Goal: Task Accomplishment & Management: Manage account settings

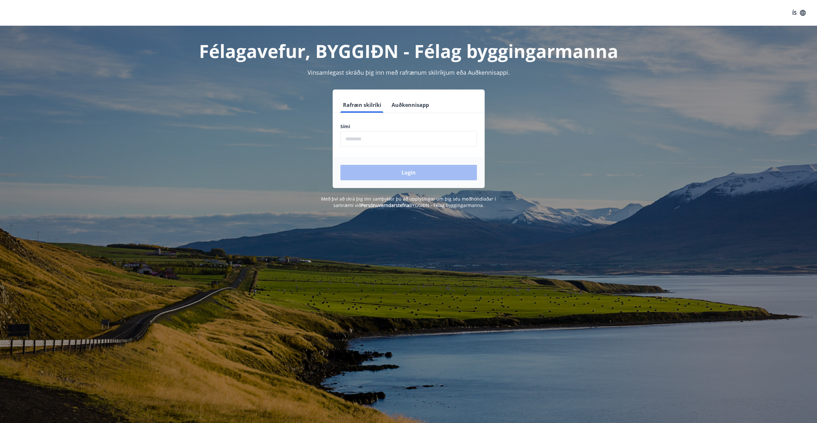
click at [407, 145] on input "phone" at bounding box center [408, 139] width 137 height 16
type input "********"
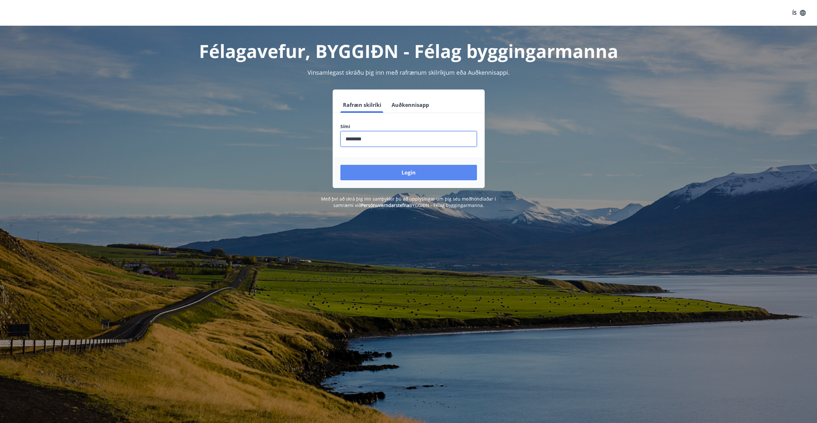
click at [400, 172] on button "Login" at bounding box center [408, 172] width 137 height 15
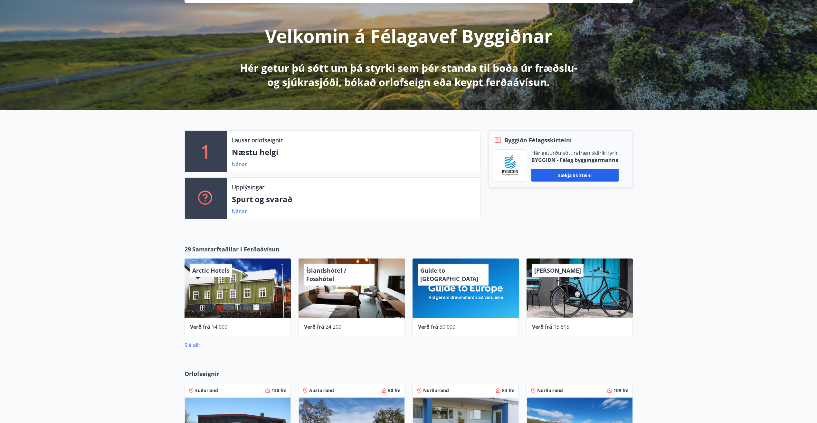
scroll to position [1, 0]
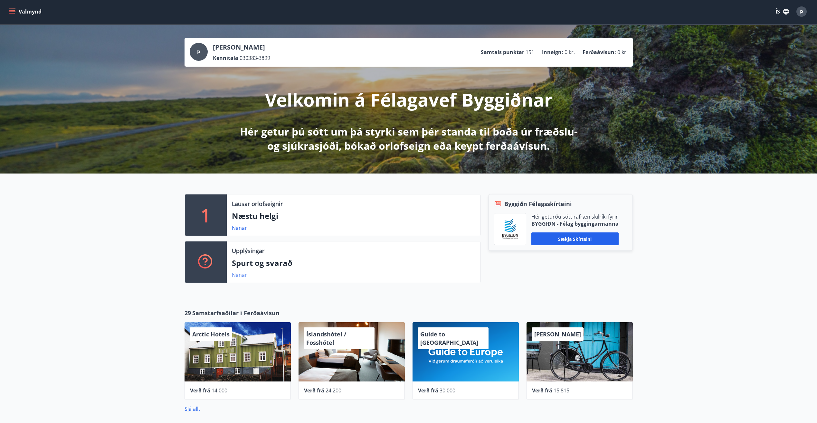
click at [244, 275] on link "Nánar" at bounding box center [239, 274] width 15 height 7
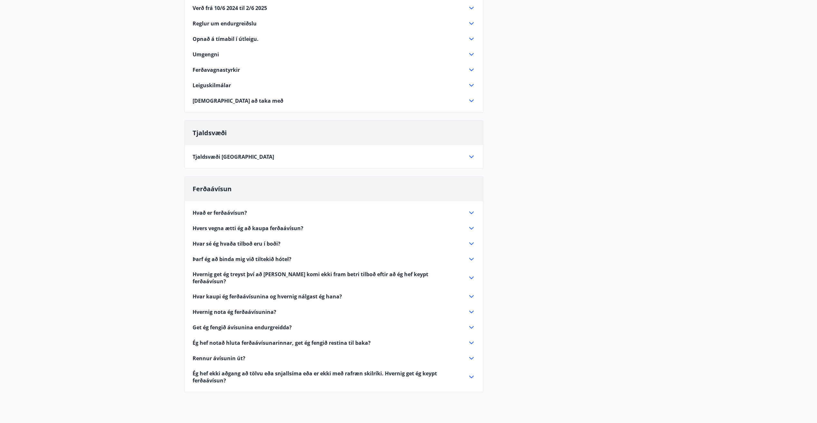
scroll to position [184, 0]
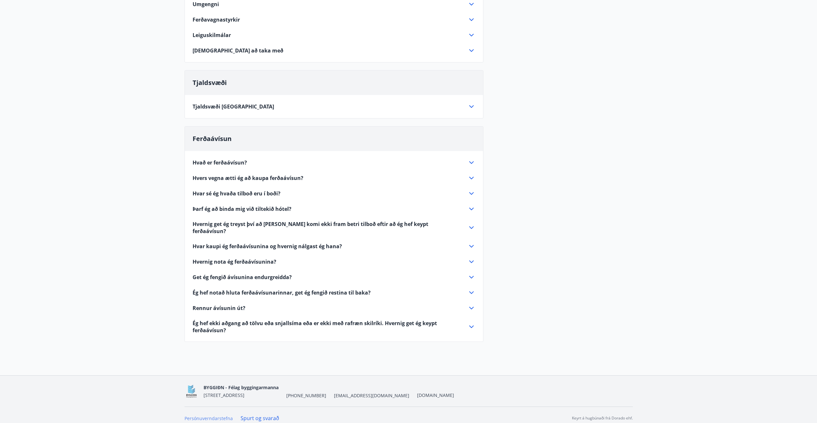
click at [203, 415] on link "Persónuverndarstefna" at bounding box center [209, 418] width 48 height 6
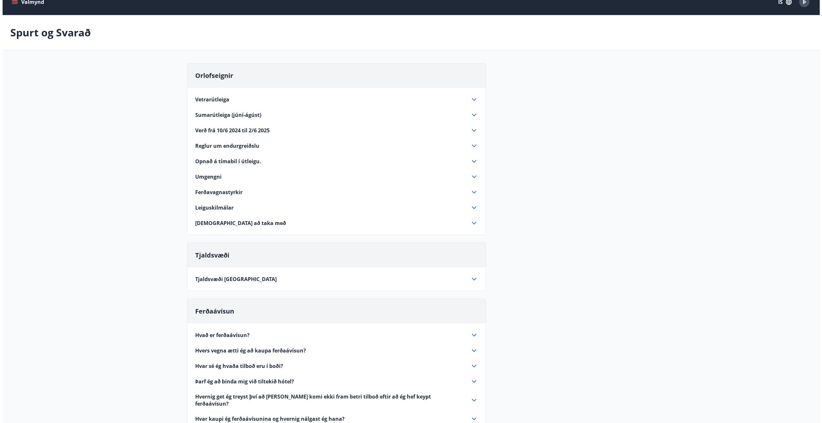
scroll to position [0, 0]
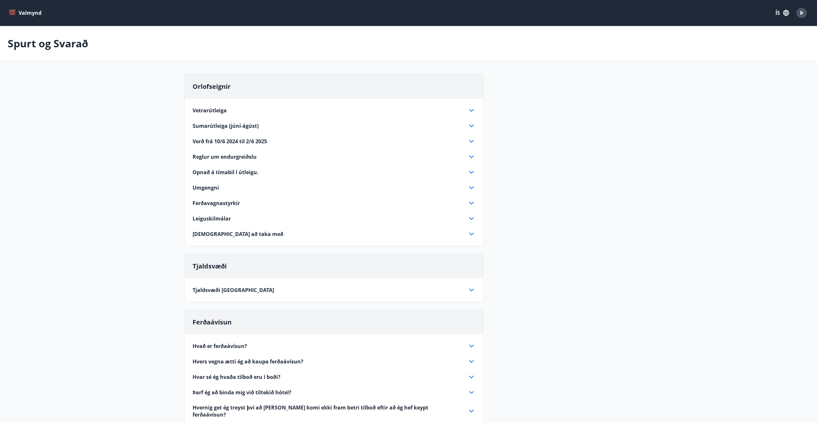
click at [785, 13] on icon "button" at bounding box center [785, 12] width 7 height 7
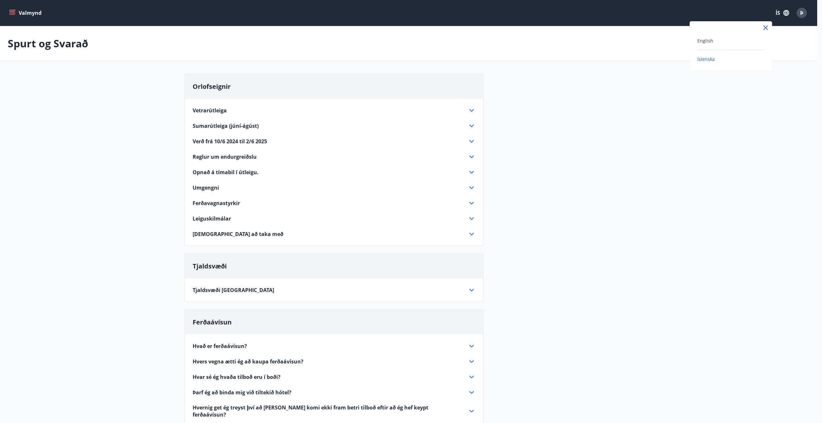
click at [800, 11] on div at bounding box center [411, 211] width 822 height 423
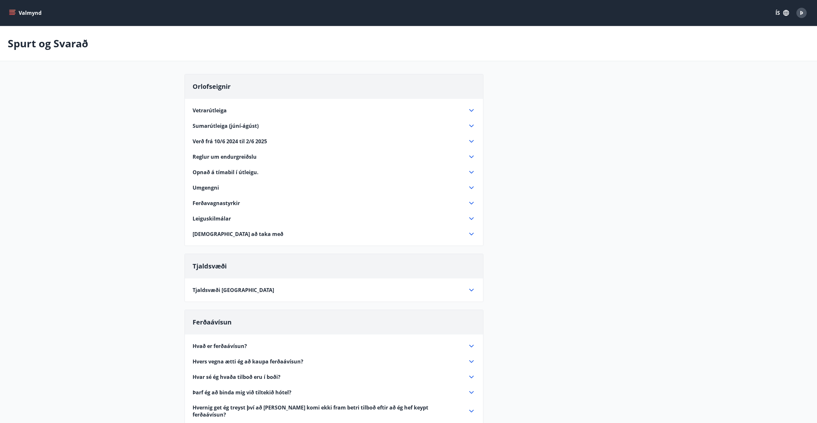
click at [800, 12] on span "Þ" at bounding box center [801, 12] width 3 height 7
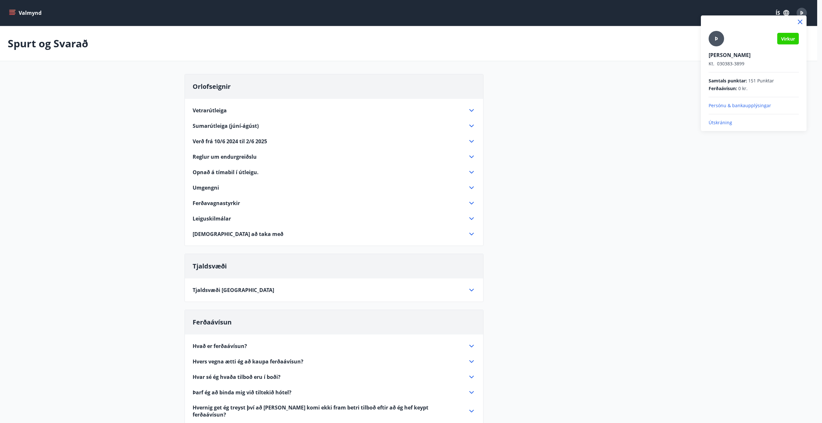
click at [728, 123] on p "Útskráning" at bounding box center [753, 122] width 90 height 6
